Goal: Task Accomplishment & Management: Complete application form

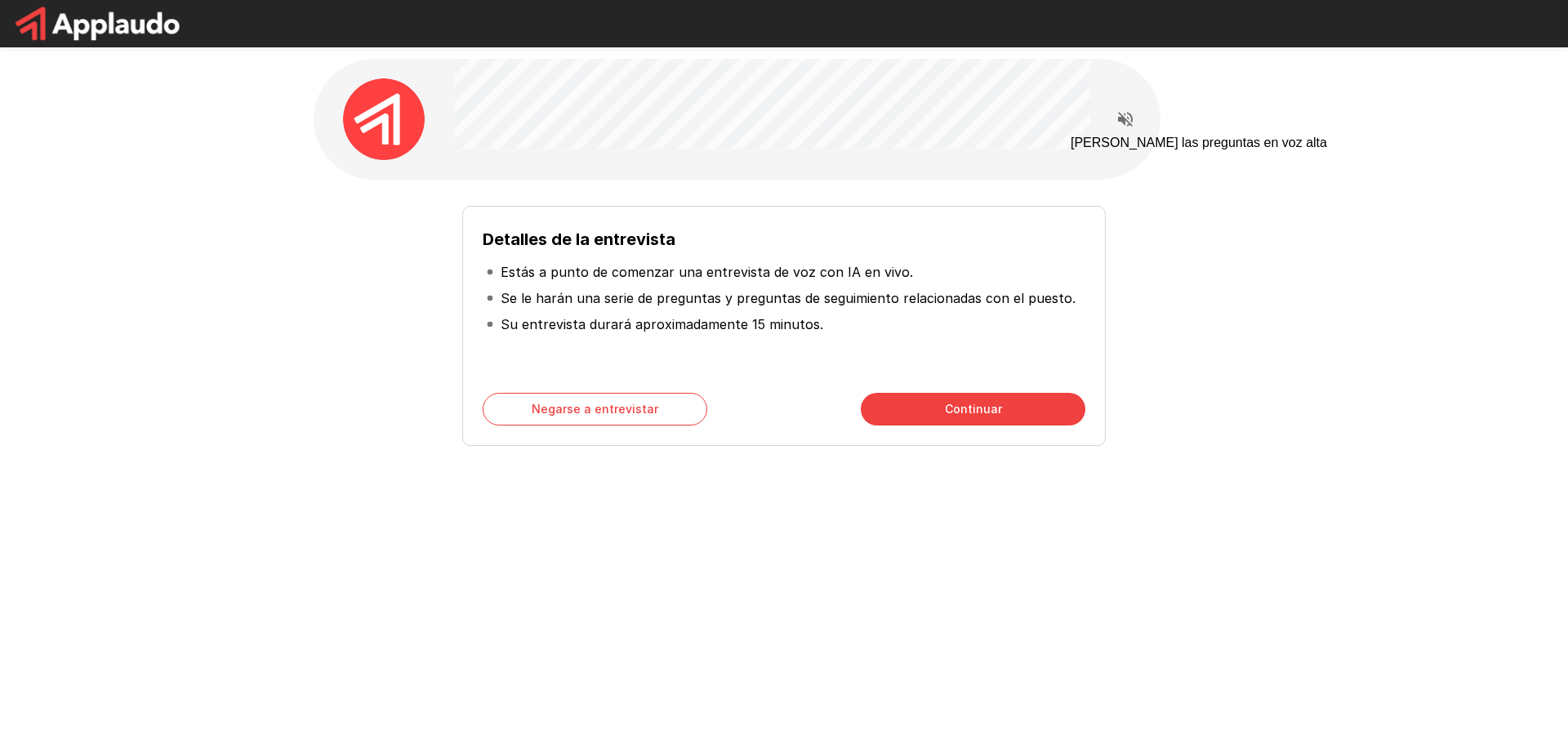
click at [1119, 116] on icon "Leer las preguntas en voz alta" at bounding box center [1125, 119] width 20 height 20
click at [1126, 111] on icon "Deja de leer las preguntas en voz alta" at bounding box center [1125, 118] width 20 height 20
click at [1124, 115] on icon "Read questions aloud" at bounding box center [1125, 118] width 14 height 14
click at [905, 422] on button "Continuar" at bounding box center [972, 409] width 224 height 32
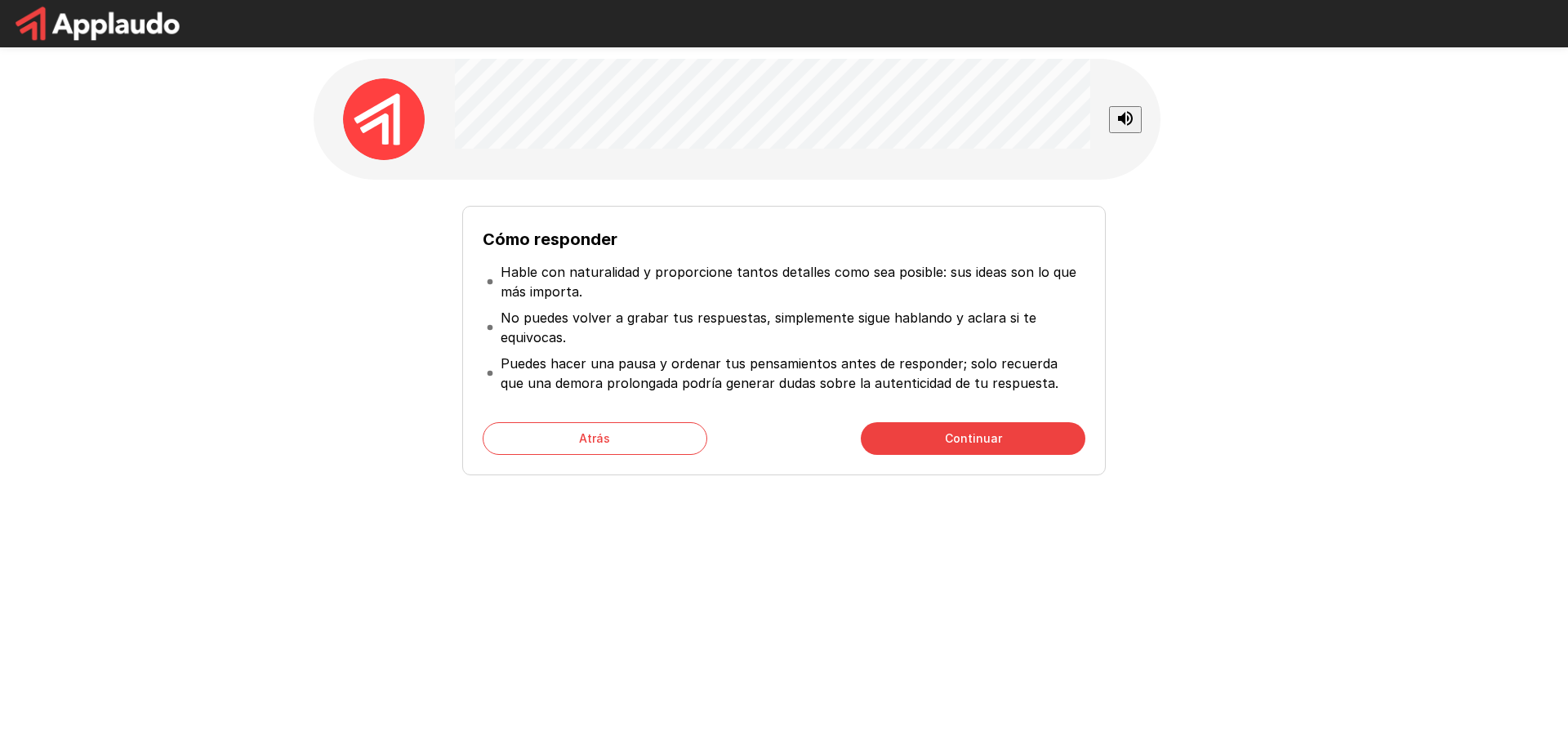
click at [1119, 124] on icon "Stop reading questions aloud" at bounding box center [1125, 118] width 20 height 20
click at [1119, 124] on icon "Read questions aloud" at bounding box center [1125, 119] width 20 height 20
click at [622, 428] on button "Atrás" at bounding box center [595, 438] width 224 height 32
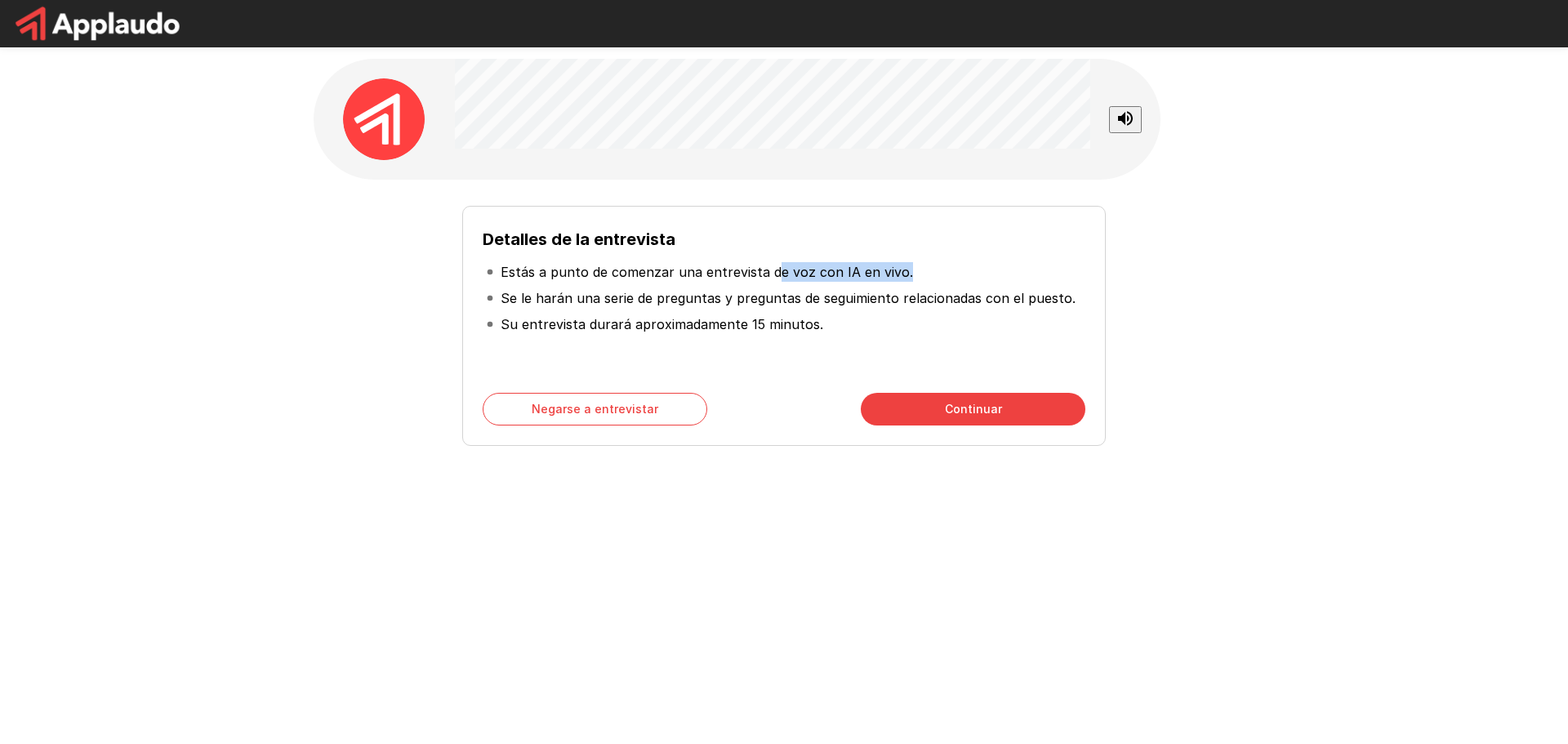
drag, startPoint x: 783, startPoint y: 269, endPoint x: 909, endPoint y: 278, distance: 126.3
click at [909, 278] on li "Estás a punto de comenzar una entrevista de voz con IA en vivo." at bounding box center [784, 271] width 603 height 26
click at [839, 280] on p "Estás a punto de comenzar una entrevista de voz con IA en vivo." at bounding box center [707, 272] width 412 height 20
click at [926, 403] on button "Continuar" at bounding box center [972, 409] width 224 height 32
